Goal: Task Accomplishment & Management: Complete application form

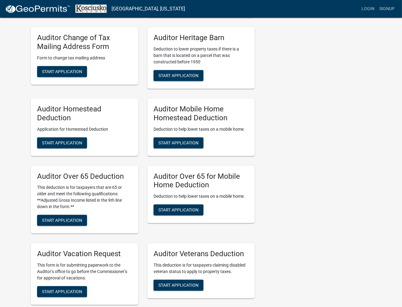
scroll to position [272, 0]
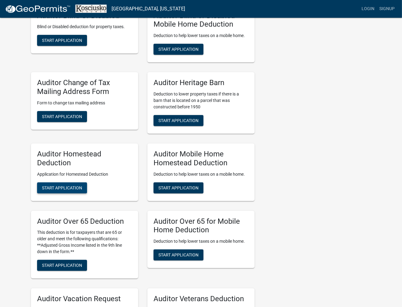
click at [70, 188] on span "Start Application" at bounding box center [62, 187] width 40 height 5
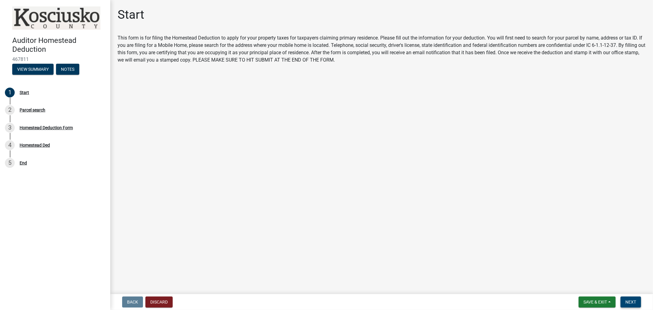
click at [406, 300] on span "Next" at bounding box center [631, 302] width 11 height 5
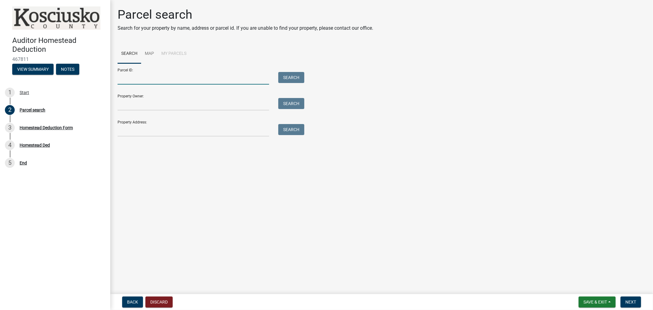
click at [123, 77] on input "Parcel ID:" at bounding box center [194, 78] width 152 height 13
paste input "[PHONE_NUMBER]"
type input "[PHONE_NUMBER]"
click at [293, 78] on button "Search" at bounding box center [291, 77] width 26 height 11
click at [176, 149] on div "Showing results for Parcel ID: [PHONE_NUMBER]" at bounding box center [382, 145] width 528 height 7
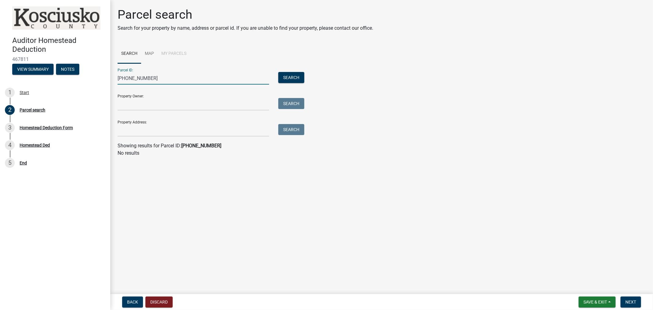
drag, startPoint x: 154, startPoint y: 79, endPoint x: 117, endPoint y: 80, distance: 37.1
click at [117, 80] on div "[PHONE_NUMBER]" at bounding box center [193, 78] width 161 height 13
click at [119, 134] on input "Property Address:" at bounding box center [194, 130] width 152 height 13
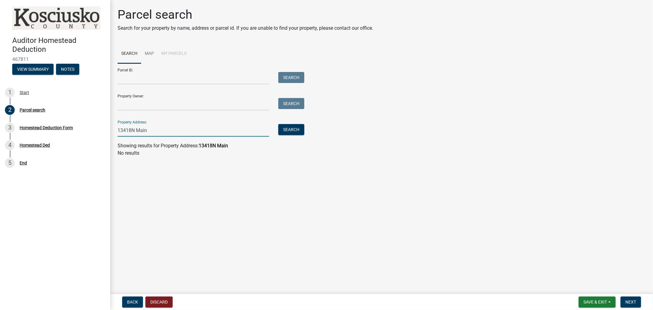
click at [130, 131] on input "13418N Main" at bounding box center [194, 130] width 152 height 13
type input "[STREET_ADDRESS]"
click at [292, 130] on button "Search" at bounding box center [291, 129] width 26 height 11
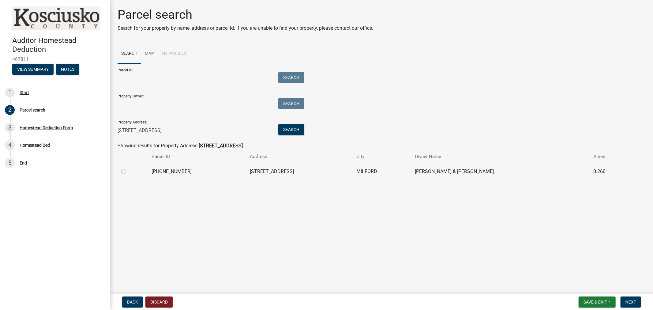
click at [129, 168] on label at bounding box center [129, 168] width 0 height 0
click at [129, 170] on input "radio" at bounding box center [131, 170] width 4 height 4
radio input "true"
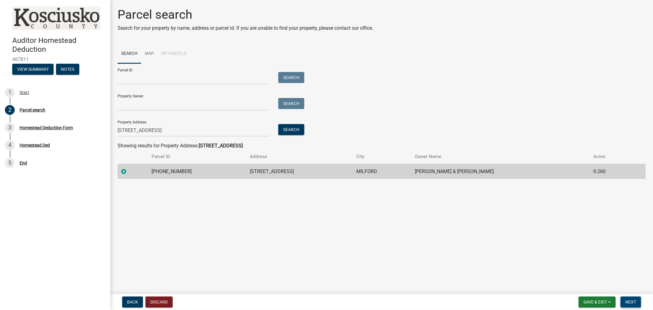
click at [406, 302] on span "Next" at bounding box center [631, 302] width 11 height 5
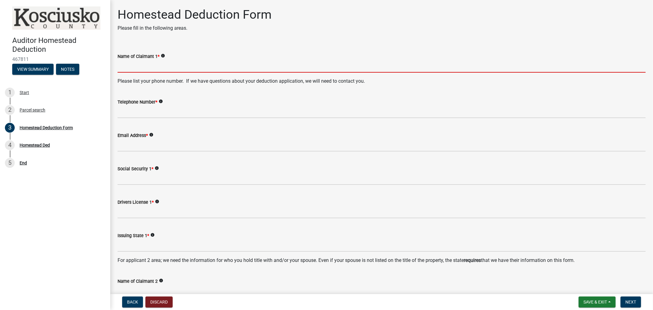
click at [121, 63] on input "Name of Claimant 1 *" at bounding box center [382, 66] width 528 height 13
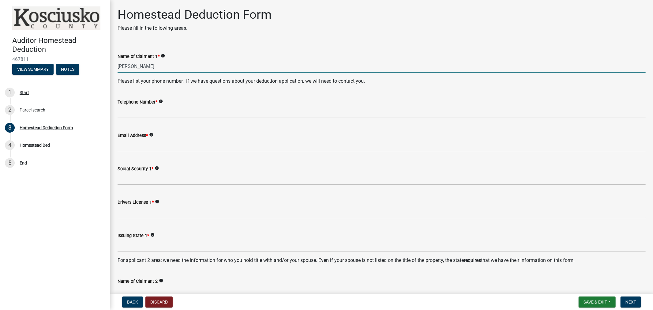
drag, startPoint x: 160, startPoint y: 66, endPoint x: 115, endPoint y: 63, distance: 44.2
click at [115, 63] on div "Name of Claimant 1 * info [PERSON_NAME]" at bounding box center [382, 58] width 538 height 28
type input "[PERSON_NAME]"
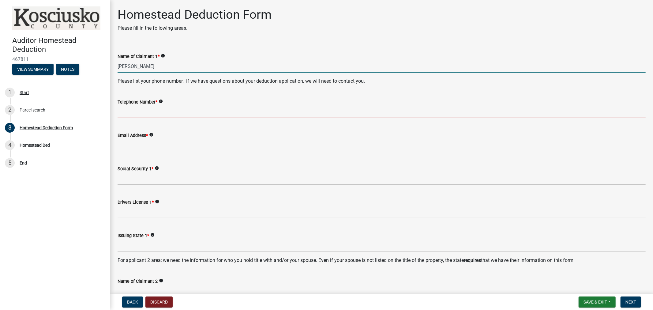
click at [137, 109] on input "Telephone Number *" at bounding box center [382, 112] width 528 height 13
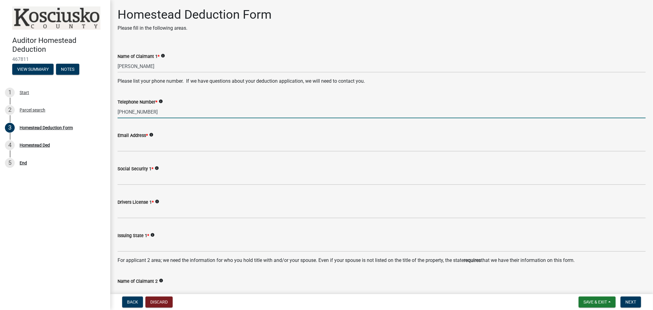
type input "[PHONE_NUMBER]"
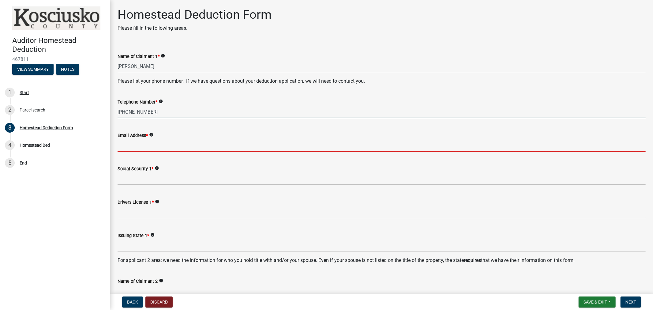
click at [135, 141] on input "Email Address *" at bounding box center [382, 145] width 528 height 13
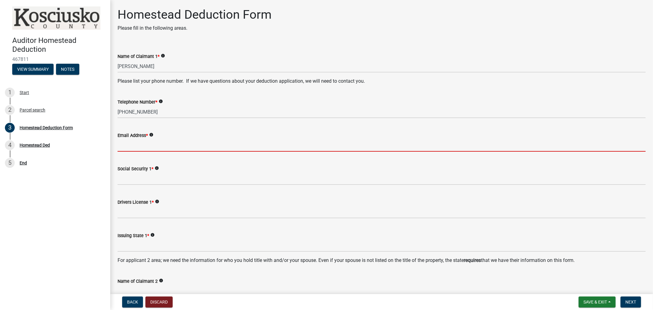
paste input "[PERSON_NAME]"
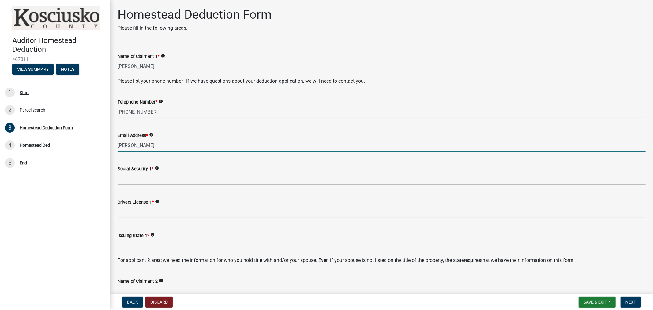
click at [136, 147] on input "[PERSON_NAME]" at bounding box center [382, 145] width 528 height 13
click at [155, 144] on input "Violettaherrera" at bounding box center [382, 145] width 528 height 13
type input "[EMAIL_ADDRESS][DOMAIN_NAME]"
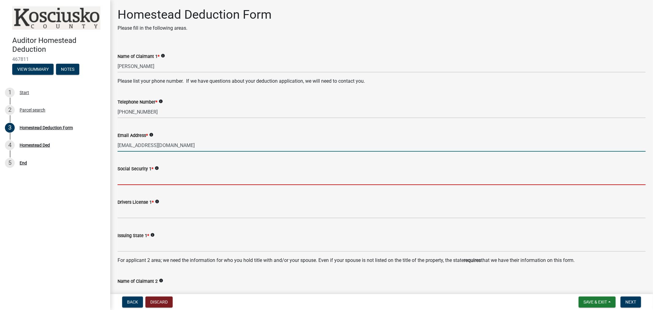
click at [138, 178] on input "Social Security 1 *" at bounding box center [382, 178] width 528 height 13
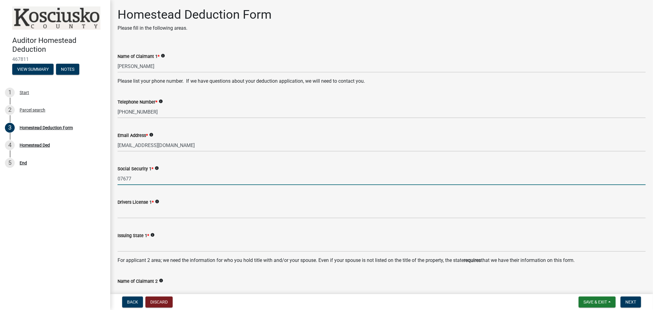
type input "07677"
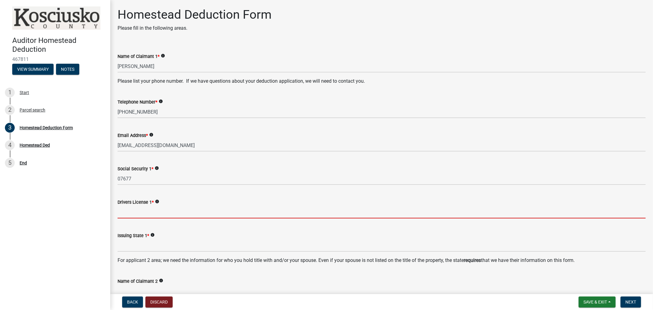
click at [143, 215] on input "Drivers License 1 *" at bounding box center [382, 212] width 528 height 13
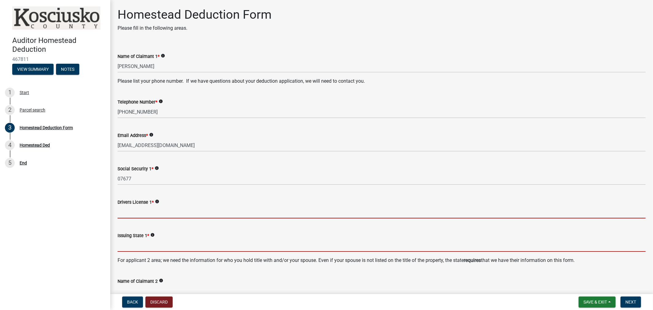
click at [135, 246] on form "Issuing State 1 * info" at bounding box center [382, 242] width 528 height 20
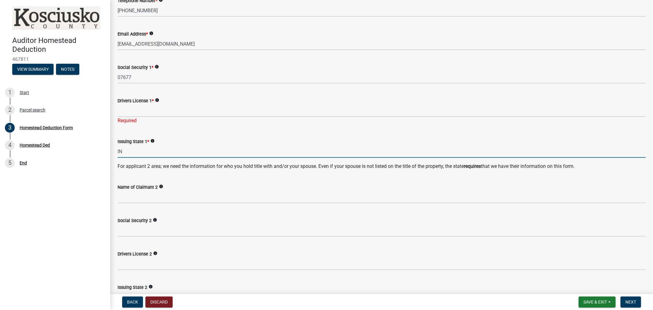
scroll to position [102, 0]
type input "IN"
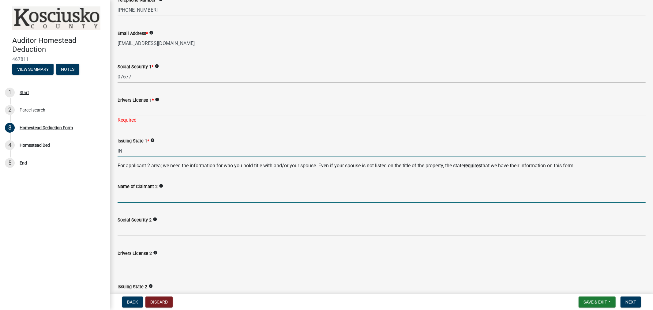
click at [130, 198] on input "Name of Claimant 2" at bounding box center [382, 196] width 528 height 13
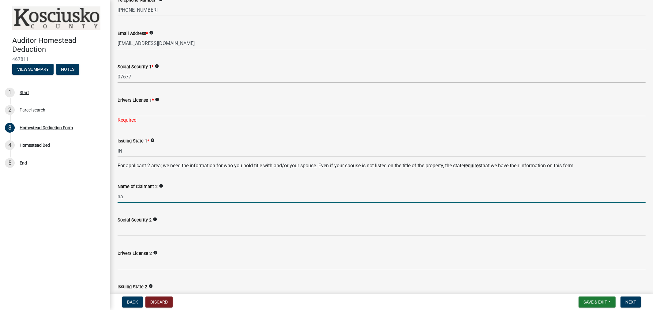
type input "NA"
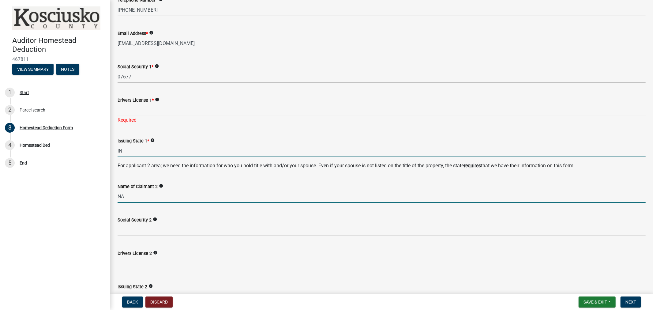
click at [141, 151] on input "IN" at bounding box center [382, 151] width 528 height 13
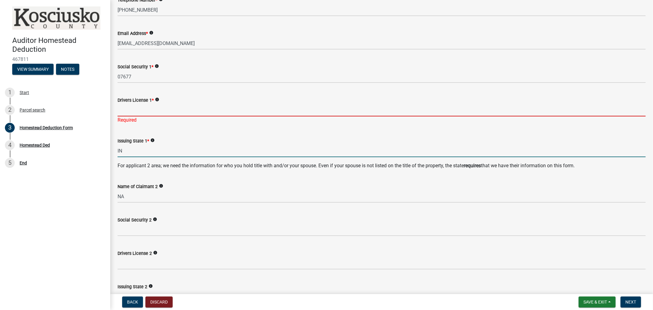
click at [131, 110] on input "Drivers License 1 *" at bounding box center [382, 110] width 528 height 13
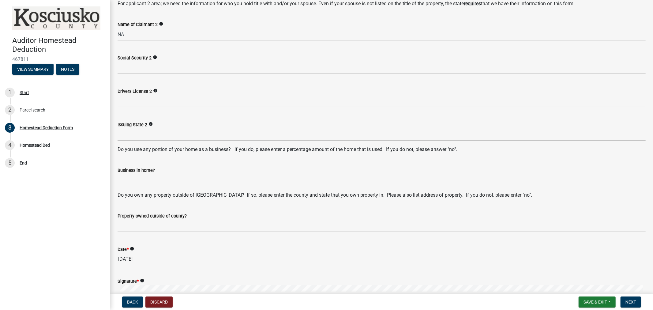
scroll to position [272, 0]
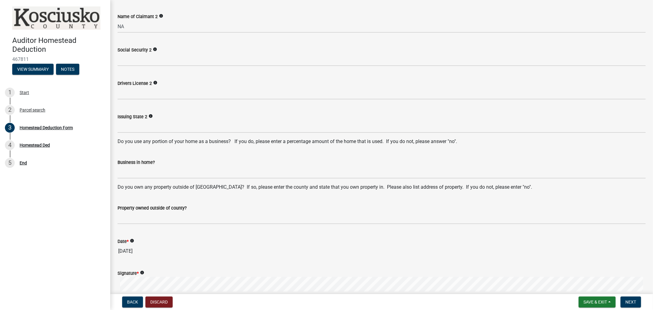
type input "90018"
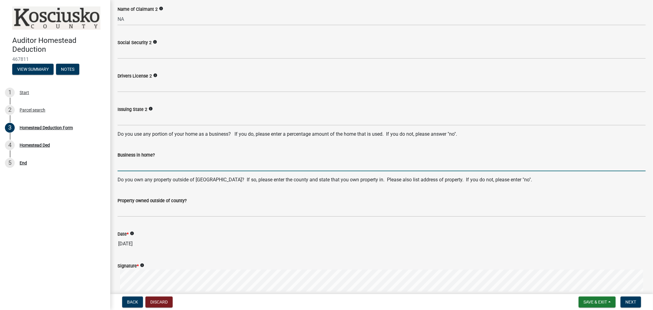
click at [142, 171] on input "Business in home?" at bounding box center [382, 165] width 528 height 13
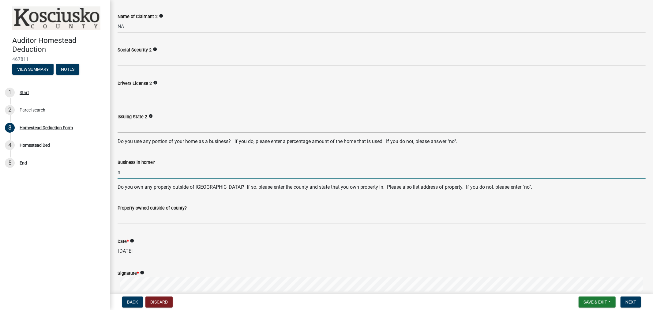
type input "NO"
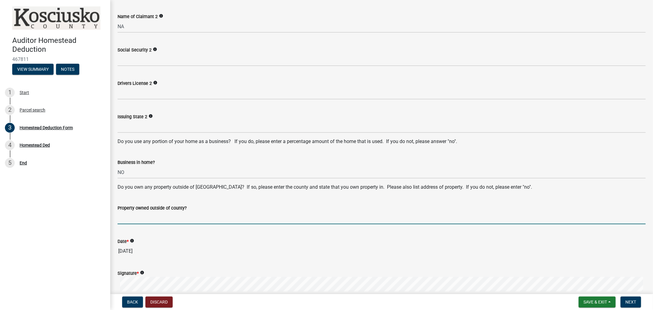
click at [164, 215] on input "Property owned outside of county?" at bounding box center [382, 218] width 528 height 13
type input "NO"
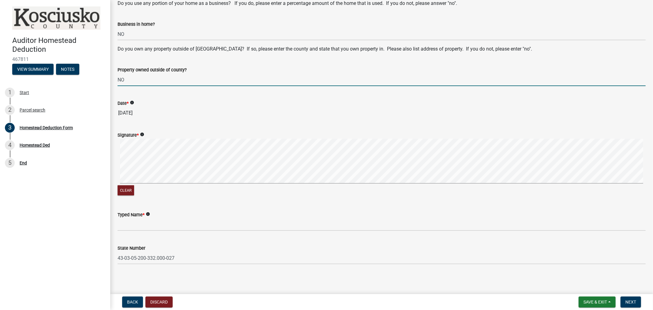
scroll to position [404, 0]
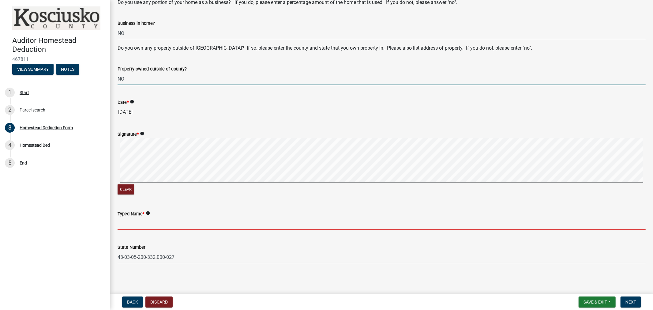
click at [129, 223] on input "Typed Name *" at bounding box center [382, 223] width 528 height 13
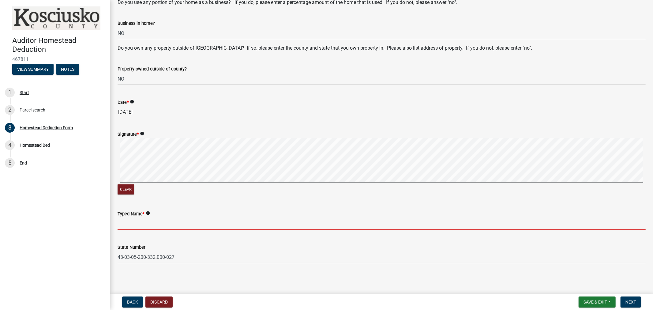
paste input "[PERSON_NAME]"
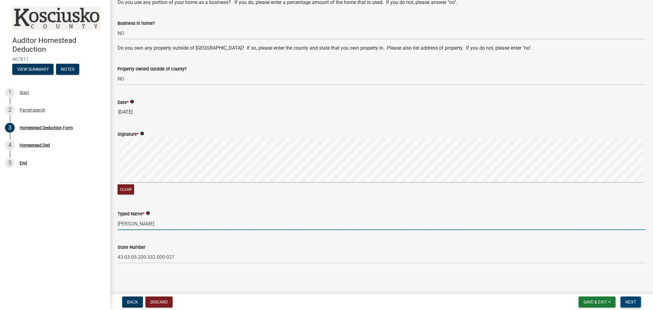
type input "[PERSON_NAME]"
click at [406, 300] on span "Next" at bounding box center [631, 302] width 11 height 5
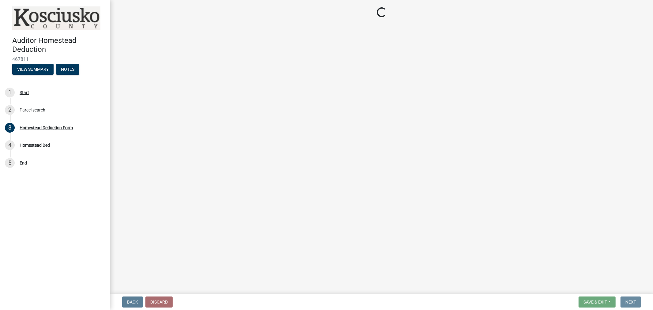
scroll to position [0, 0]
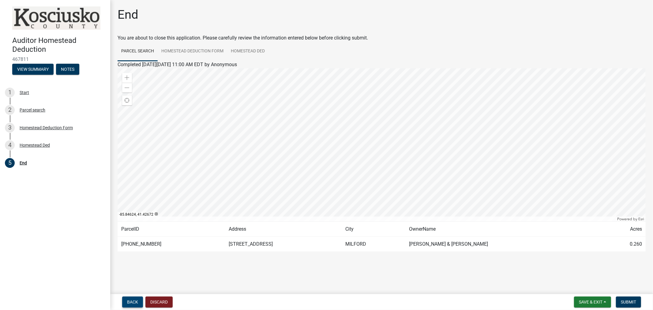
click at [130, 302] on span "Back" at bounding box center [132, 302] width 11 height 5
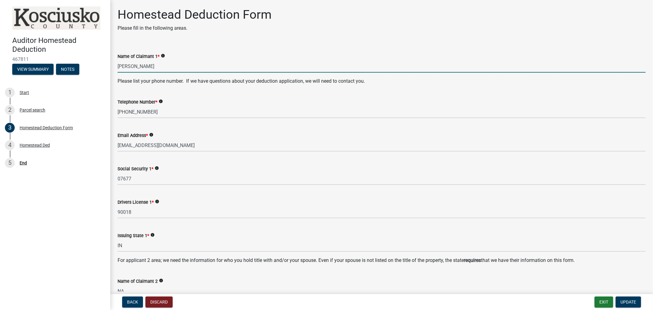
click at [130, 66] on input "[PERSON_NAME]" at bounding box center [382, 66] width 528 height 13
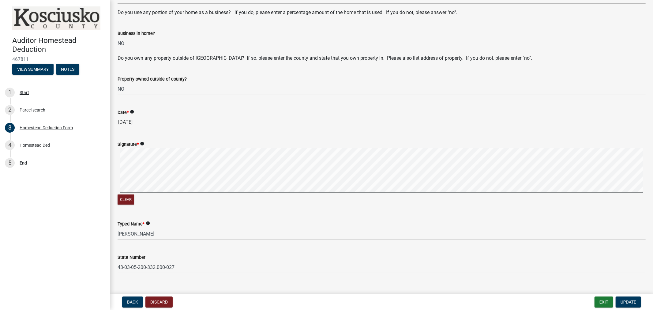
scroll to position [404, 0]
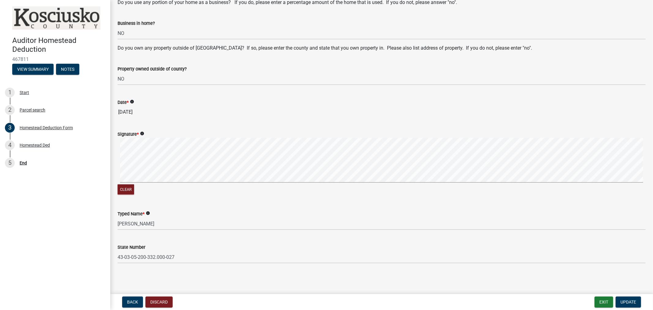
type input "[PERSON_NAME]"
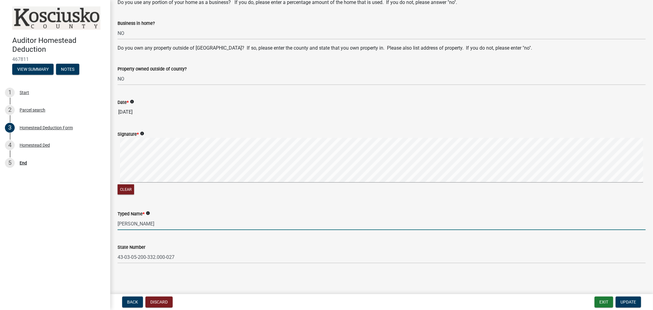
click at [130, 222] on input "[PERSON_NAME]" at bounding box center [382, 223] width 528 height 13
type input "[PERSON_NAME]"
click at [406, 301] on span "Update" at bounding box center [629, 302] width 16 height 5
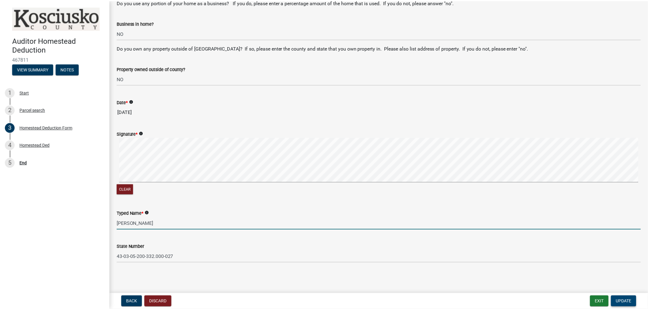
scroll to position [0, 0]
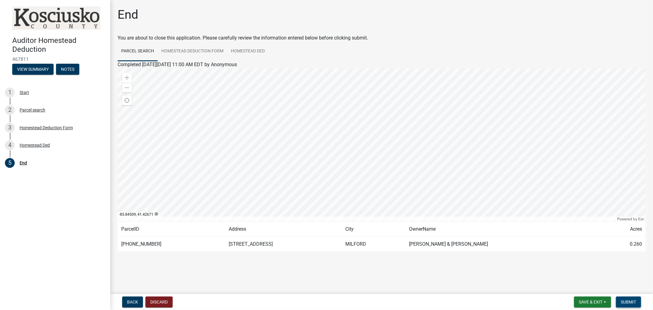
click at [406, 300] on span "Submit" at bounding box center [628, 302] width 15 height 5
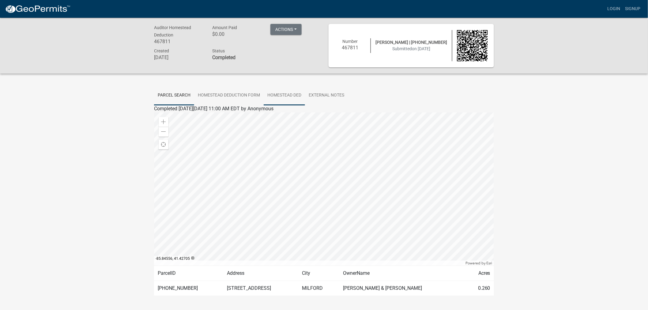
click at [289, 95] on link "Homestead Ded" at bounding box center [284, 96] width 41 height 20
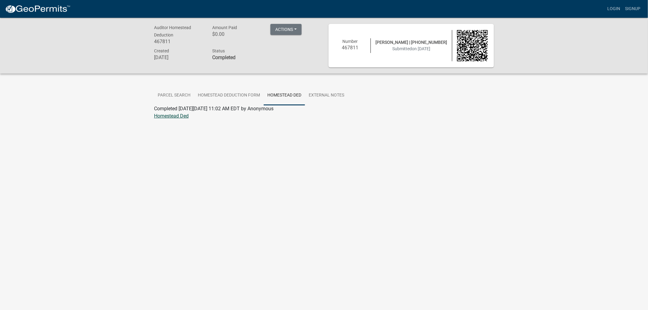
click at [176, 115] on link "Homestead Ded" at bounding box center [171, 116] width 35 height 6
